Goal: Transaction & Acquisition: Purchase product/service

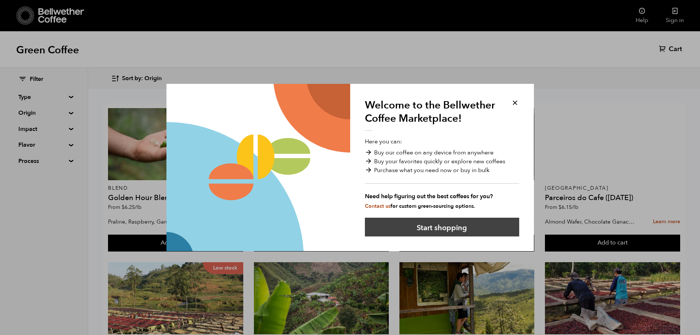
click at [443, 224] on button "Start shopping" at bounding box center [442, 227] width 154 height 19
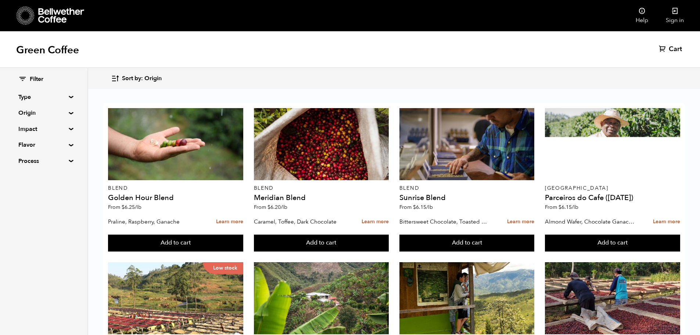
click at [32, 99] on summary "Type" at bounding box center [43, 97] width 51 height 9
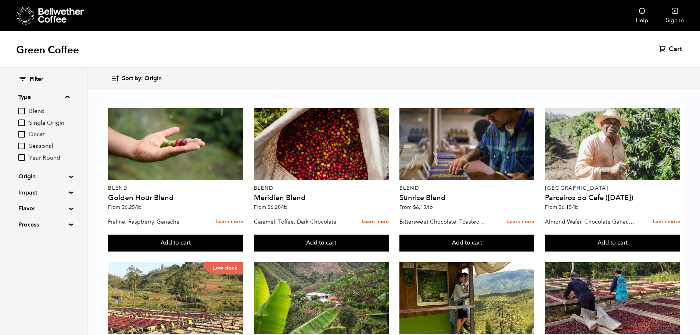
click at [23, 122] on input "Single Origin" at bounding box center [21, 122] width 7 height 7
checkbox input "true"
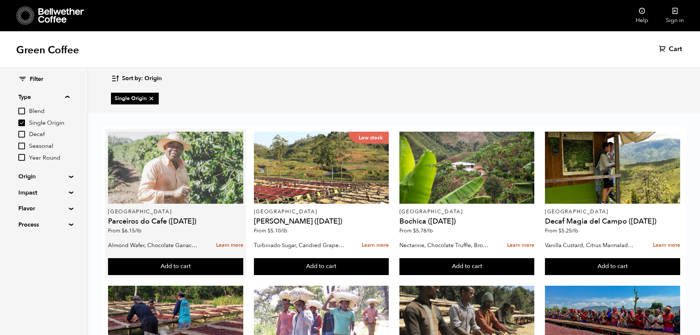
scroll to position [294, 0]
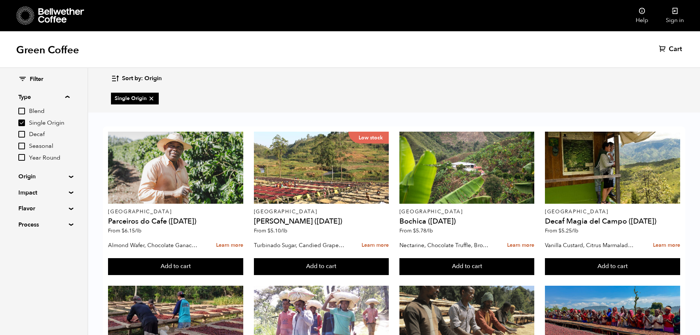
click at [46, 194] on summary "Impact" at bounding box center [43, 192] width 51 height 9
click at [22, 232] on input "Women's Lot" at bounding box center [21, 229] width 7 height 7
checkbox input "true"
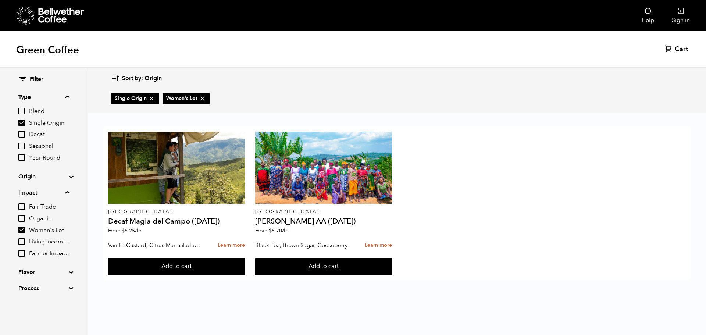
click at [19, 253] on input "Farmer Impact Fund" at bounding box center [21, 253] width 7 height 7
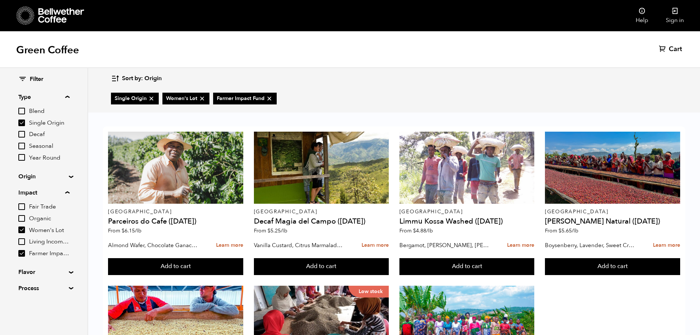
click at [24, 253] on input "Farmer Impact Fund" at bounding box center [21, 253] width 7 height 7
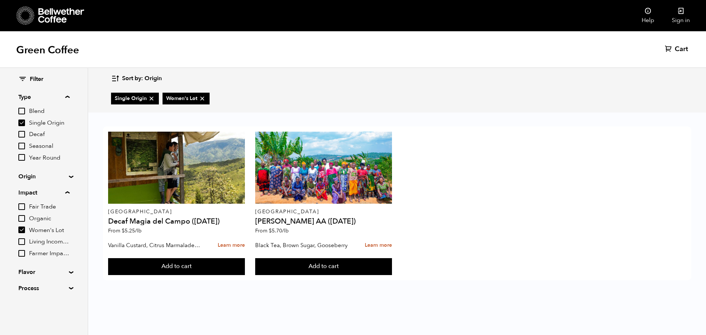
click at [24, 253] on input "Farmer Impact Fund" at bounding box center [21, 253] width 7 height 7
checkbox input "true"
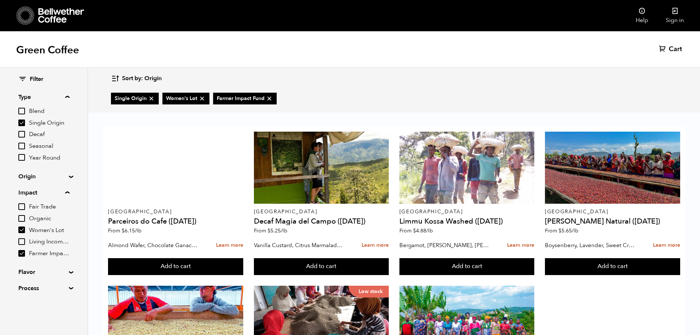
scroll to position [118, 0]
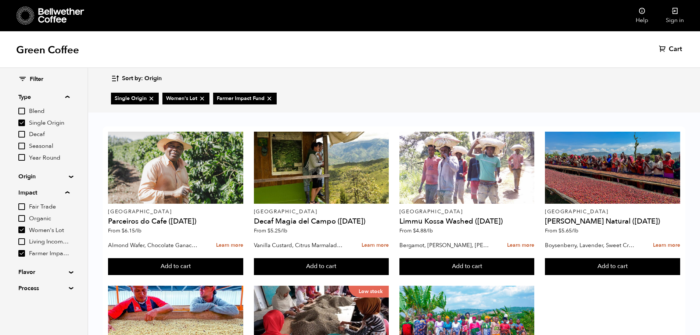
click at [25, 289] on summary "Process" at bounding box center [43, 288] width 51 height 9
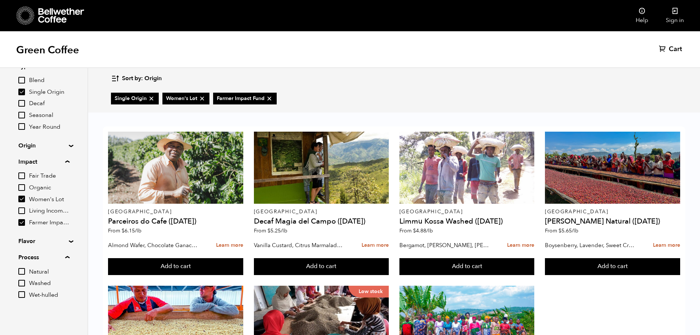
click at [22, 271] on input "Natural" at bounding box center [21, 271] width 7 height 7
checkbox input "true"
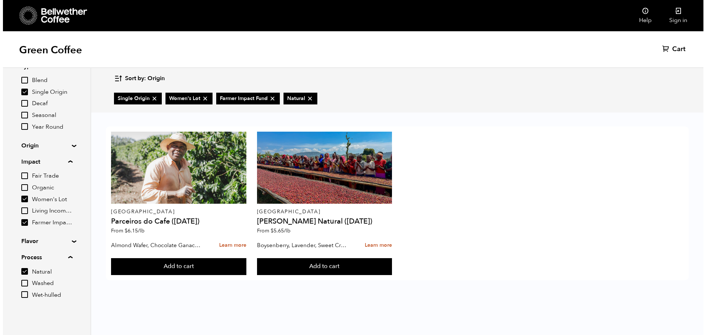
scroll to position [0, 0]
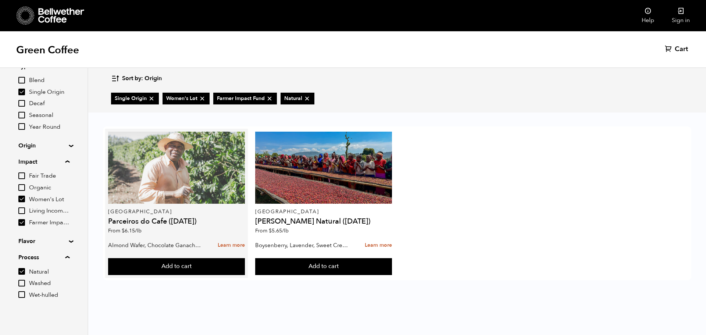
click at [187, 154] on div at bounding box center [176, 168] width 136 height 72
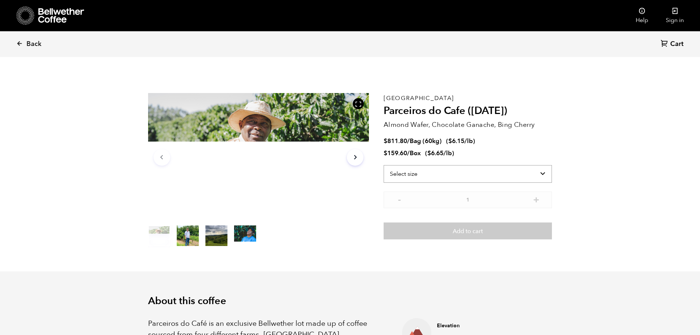
click at [528, 172] on select "Select size Bag (60kg) (132 lbs) Box (24 lbs)" at bounding box center [468, 174] width 168 height 18
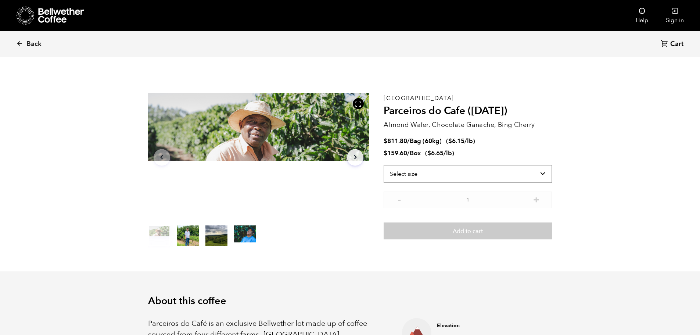
select select "bag-3"
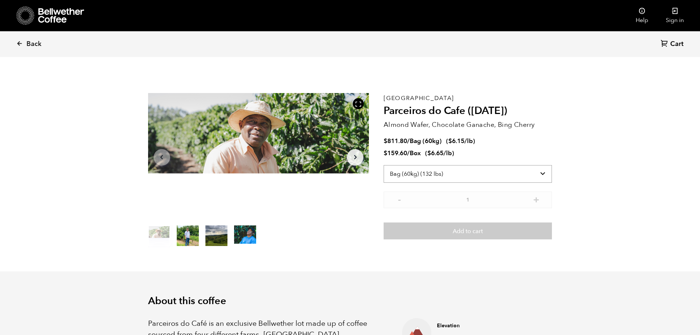
click at [384, 165] on select "Select size Bag (60kg) (132 lbs) Box (24 lbs)" at bounding box center [468, 174] width 168 height 18
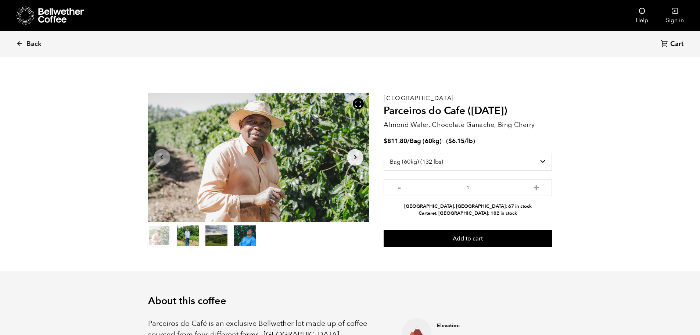
click at [186, 236] on button "item 1" at bounding box center [188, 237] width 22 height 21
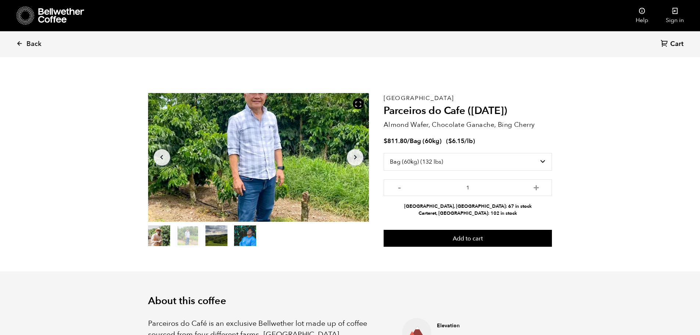
click at [223, 234] on button "item 2" at bounding box center [217, 237] width 22 height 21
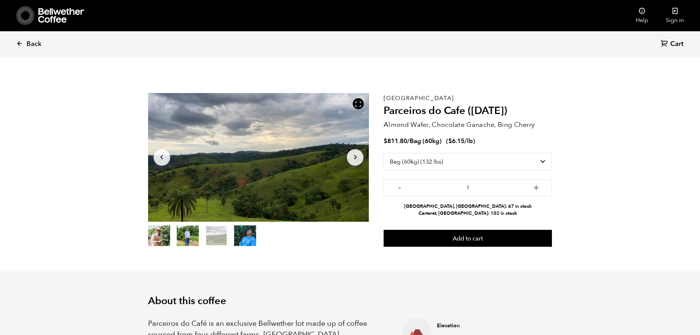
click at [244, 238] on button "item 3" at bounding box center [245, 237] width 22 height 21
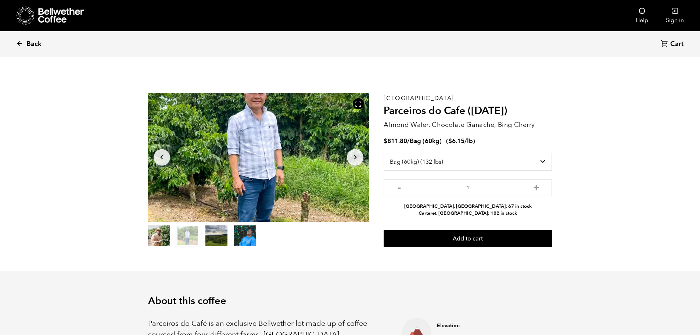
click at [32, 44] on span "Back" at bounding box center [33, 44] width 15 height 9
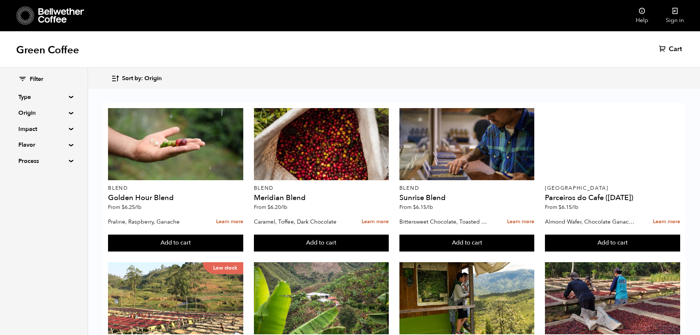
click at [45, 161] on summary "Process" at bounding box center [43, 161] width 51 height 9
click at [23, 175] on input "Natural" at bounding box center [21, 175] width 7 height 7
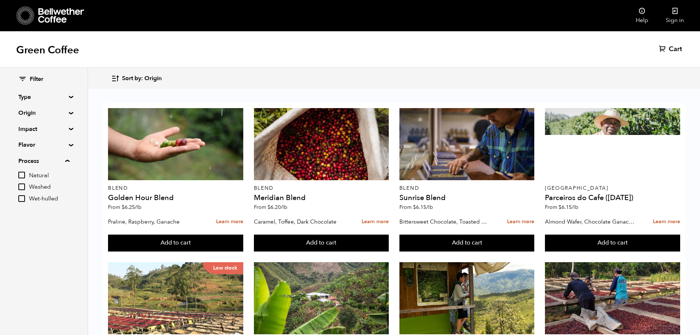
checkbox input "true"
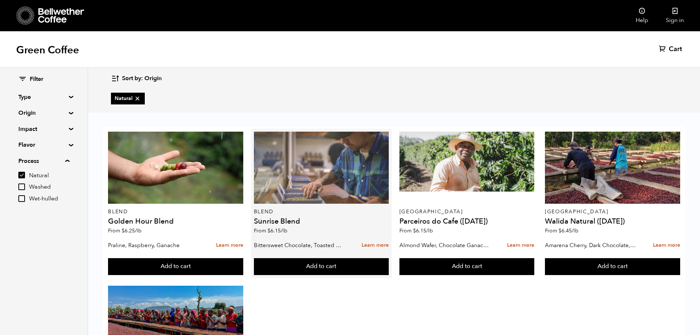
click at [320, 168] on div at bounding box center [321, 168] width 135 height 72
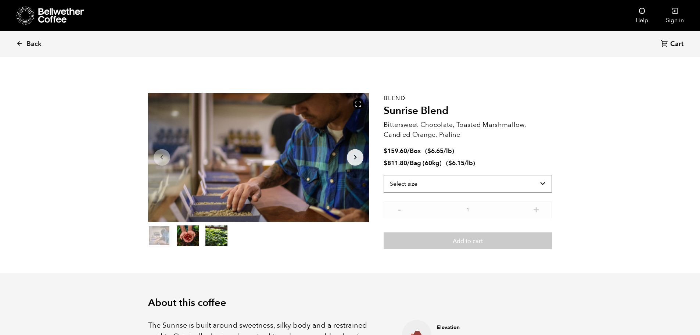
click at [413, 181] on select "Select size Bag (60kg) (132 lbs) Box (24 lbs)" at bounding box center [468, 184] width 168 height 18
select select "bag-3"
click at [384, 175] on select "Select size Bag (60kg) (132 lbs) Box (24 lbs)" at bounding box center [468, 184] width 168 height 18
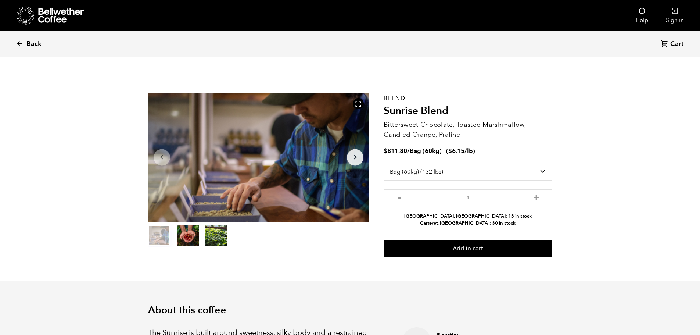
click at [22, 45] on icon at bounding box center [19, 43] width 7 height 7
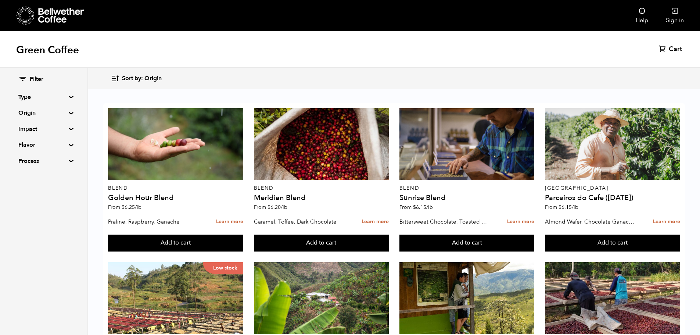
click at [119, 77] on button "Sort by: Origin" at bounding box center [136, 78] width 51 height 17
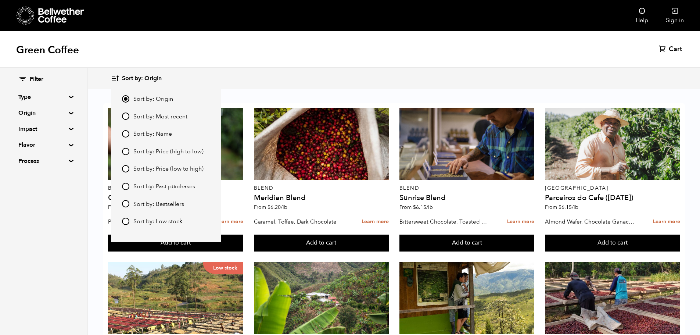
click at [126, 203] on input "Sort by: Bestsellers" at bounding box center [125, 203] width 7 height 7
radio input "true"
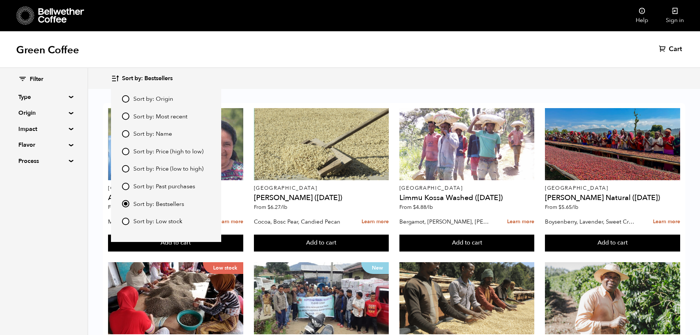
click at [262, 56] on div "Green Coffee Cart (0)" at bounding box center [350, 49] width 700 height 37
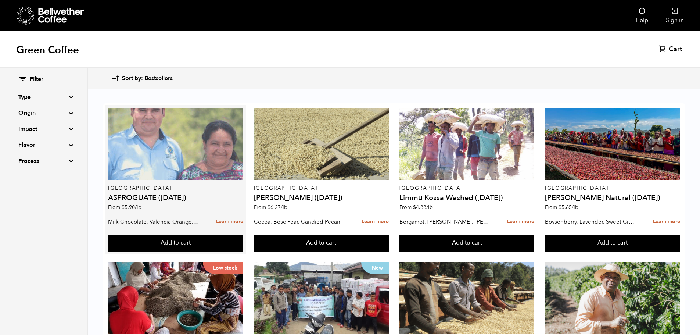
click at [187, 144] on div at bounding box center [175, 144] width 135 height 72
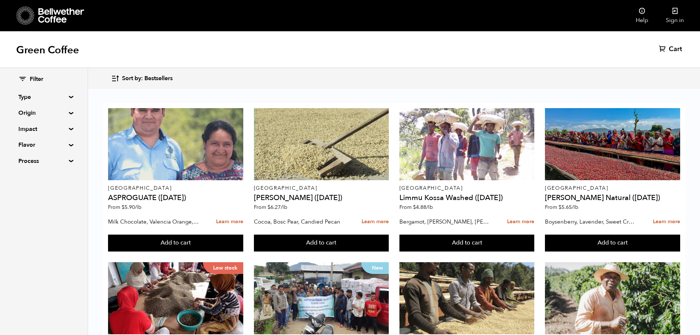
scroll to position [110, 0]
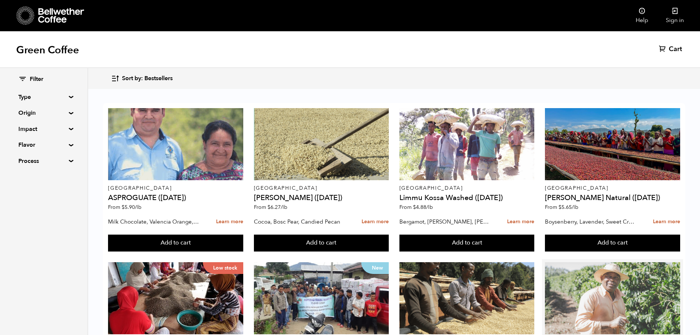
click at [628, 262] on div at bounding box center [612, 298] width 135 height 72
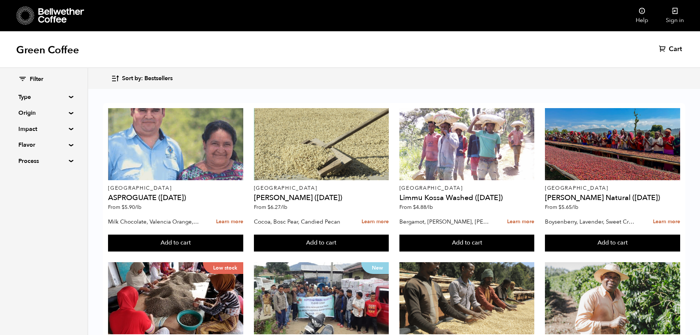
scroll to position [0, 0]
click at [125, 80] on span "Sort by: Bestsellers" at bounding box center [147, 79] width 51 height 8
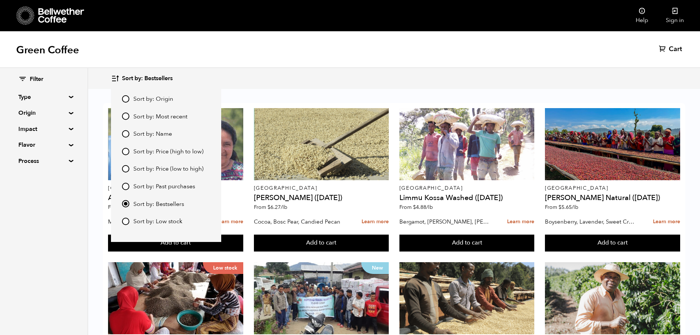
click at [126, 151] on input "Sort by: Price (high to low)" at bounding box center [125, 151] width 7 height 7
radio input "true"
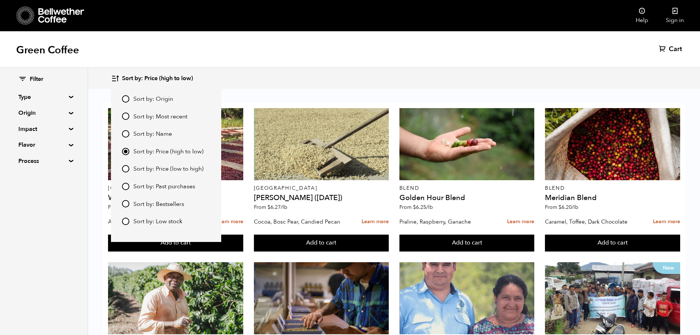
click at [75, 253] on div "Filter Type Blend Single Origin Decaf Seasonal Year Round Origin Blend Brazil B…" at bounding box center [44, 201] width 88 height 267
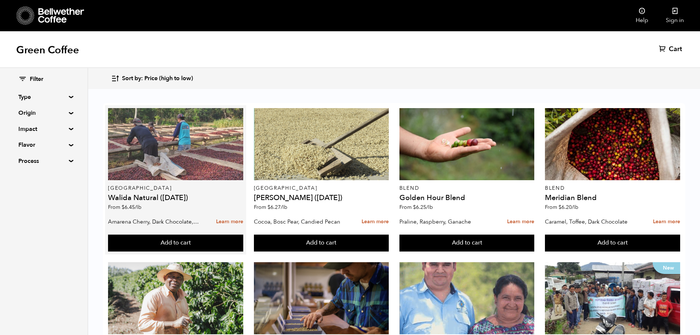
click at [175, 132] on div at bounding box center [175, 144] width 135 height 72
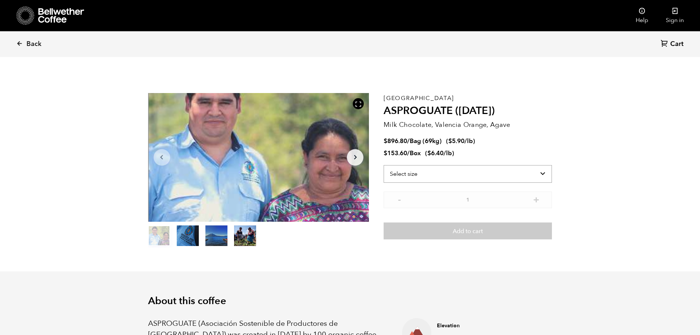
click at [432, 175] on select "Select size Bag (69kg) (152 lbs) Box (24 lbs)" at bounding box center [468, 174] width 168 height 18
select select "bag-2"
click at [384, 165] on select "Select size Bag (69kg) (152 lbs) Box (24 lbs)" at bounding box center [468, 174] width 168 height 18
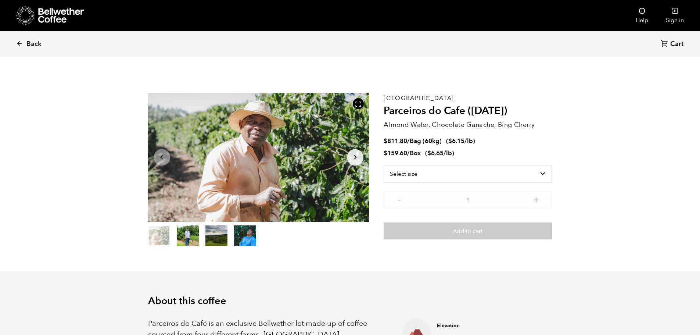
scroll to position [320, 392]
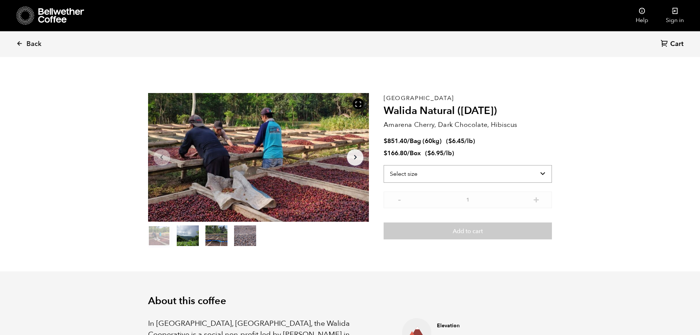
click at [407, 173] on select "Select size Bag (60kg) (132 lbs) Box (24 lbs)" at bounding box center [468, 174] width 168 height 18
select select "bag-3"
click at [384, 165] on select "Select size Bag (60kg) (132 lbs) Box (24 lbs)" at bounding box center [468, 174] width 168 height 18
